Goal: Information Seeking & Learning: Understand process/instructions

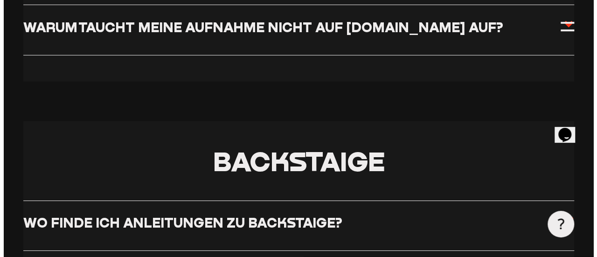
scroll to position [1428, 0]
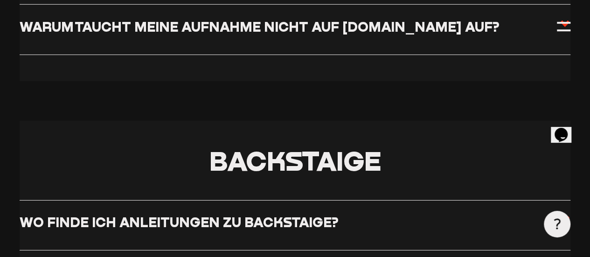
click at [559, 224] on icon at bounding box center [556, 223] width 11 height 11
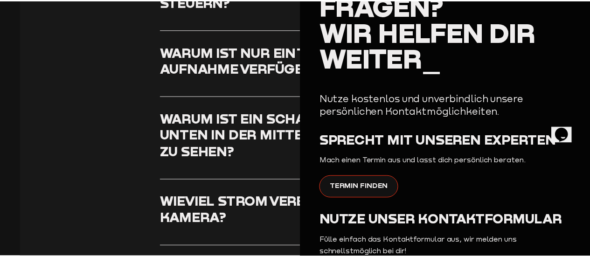
scroll to position [0, 0]
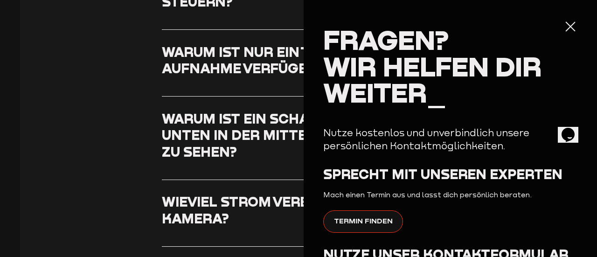
click at [556, 27] on h2 "Fragen? Wir helfen dir weiter_" at bounding box center [450, 66] width 254 height 79
click at [564, 27] on div at bounding box center [570, 26] width 13 height 13
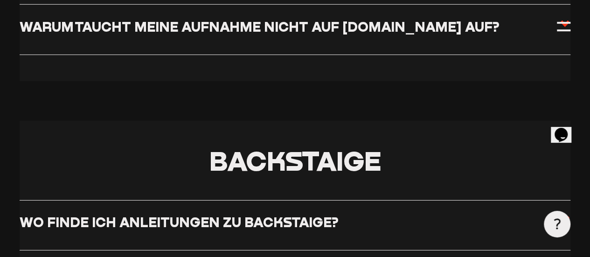
scroll to position [3293, 0]
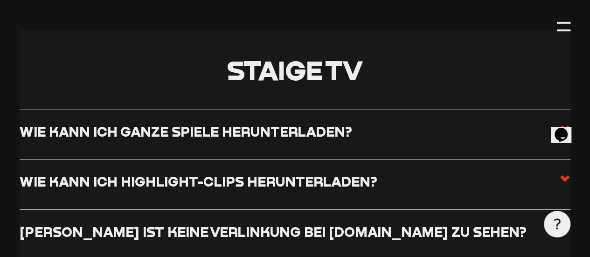
click at [0, 0] on input "Kann man einmal gesetzte Tags wieder löschen?" at bounding box center [0, 0] width 0 height 0
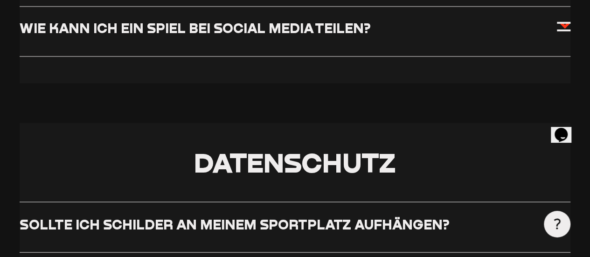
scroll to position [4395, 0]
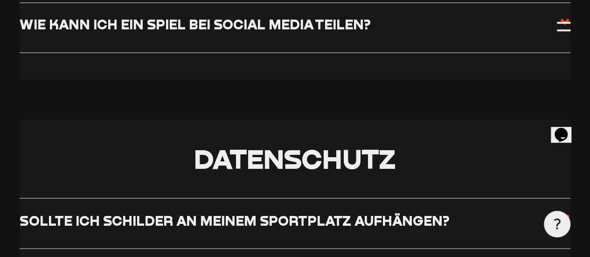
click at [0, 0] on input "Wie kann ich Spiele auf meine Vereins-Homepage einbetten?" at bounding box center [0, 0] width 0 height 0
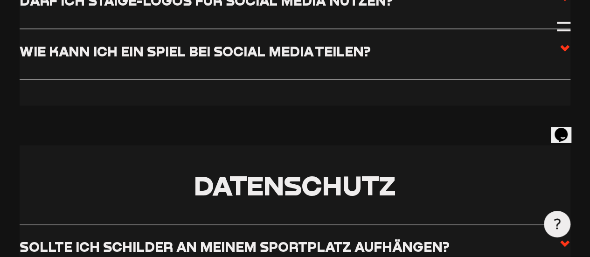
scroll to position [4342, 0]
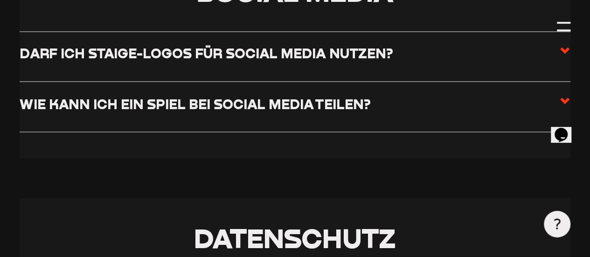
click at [0, 0] on input "Wie kann ich Spiele auf meine Vereins-Homepage einbetten?" at bounding box center [0, 0] width 0 height 0
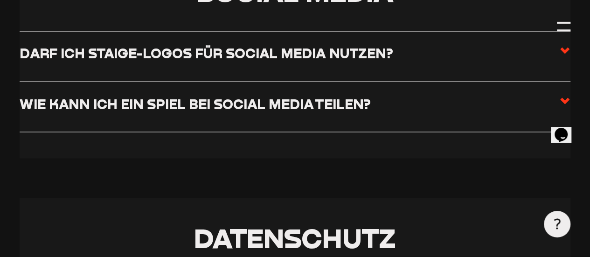
click at [0, 0] on input "Wie kann ich einzelne Szenen herunterladen oder teilen?" at bounding box center [0, 0] width 0 height 0
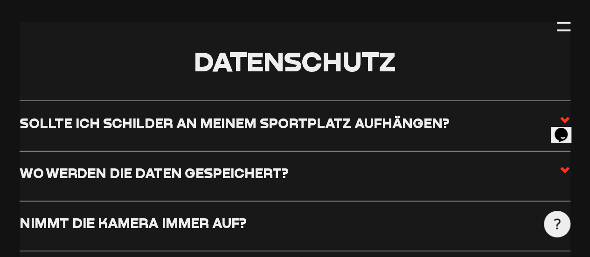
scroll to position [4489, 0]
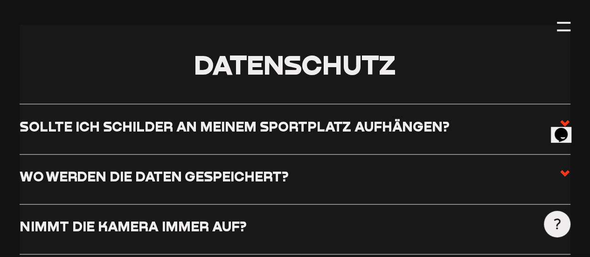
click at [0, 0] on input "Wie kann ich ein Spiel kommentieren?" at bounding box center [0, 0] width 0 height 0
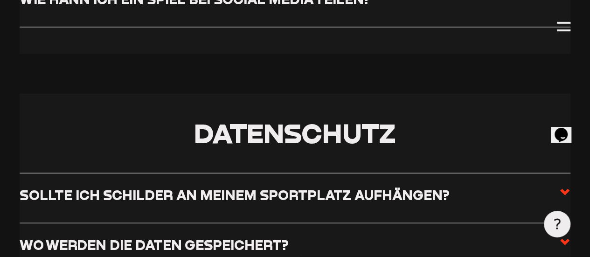
scroll to position [4471, 0]
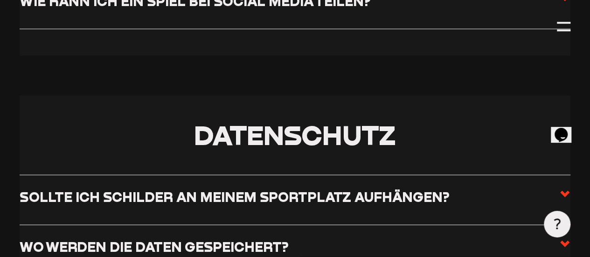
click at [0, 0] on input "Wie kann ich mein Logo oder das eines Gegners hinterlegen?" at bounding box center [0, 0] width 0 height 0
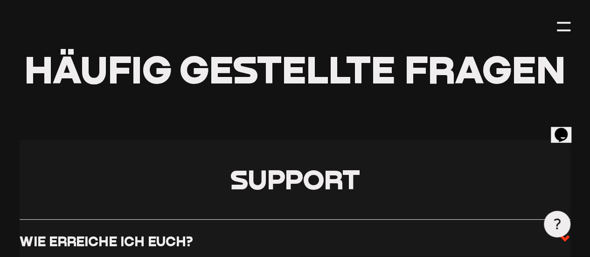
scroll to position [0, 0]
